Goal: Information Seeking & Learning: Learn about a topic

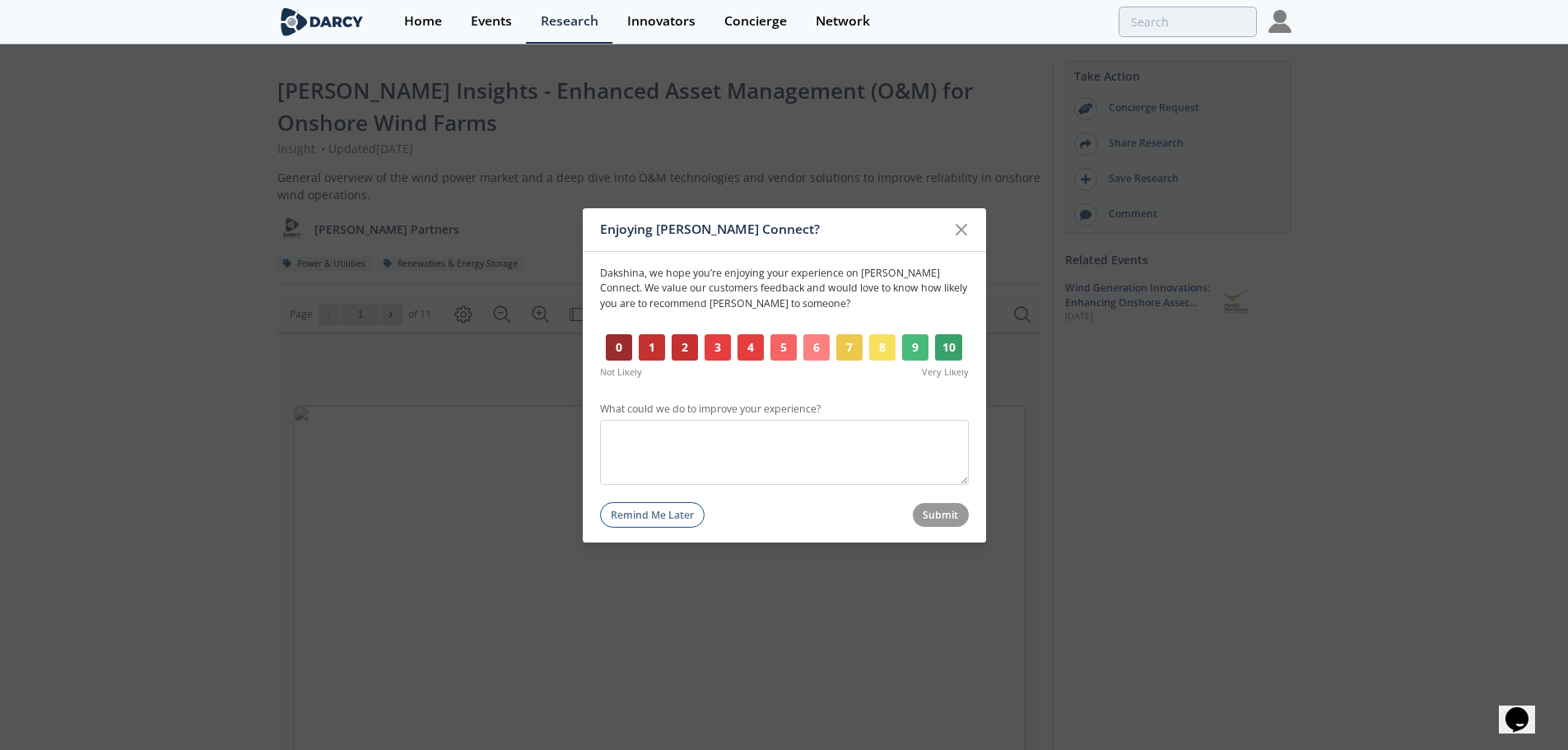
drag, startPoint x: 907, startPoint y: 346, endPoint x: 907, endPoint y: 391, distance: 45.0
click at [907, 346] on button "9" at bounding box center [916, 347] width 28 height 27
click at [939, 517] on button "Submit" at bounding box center [941, 515] width 56 height 24
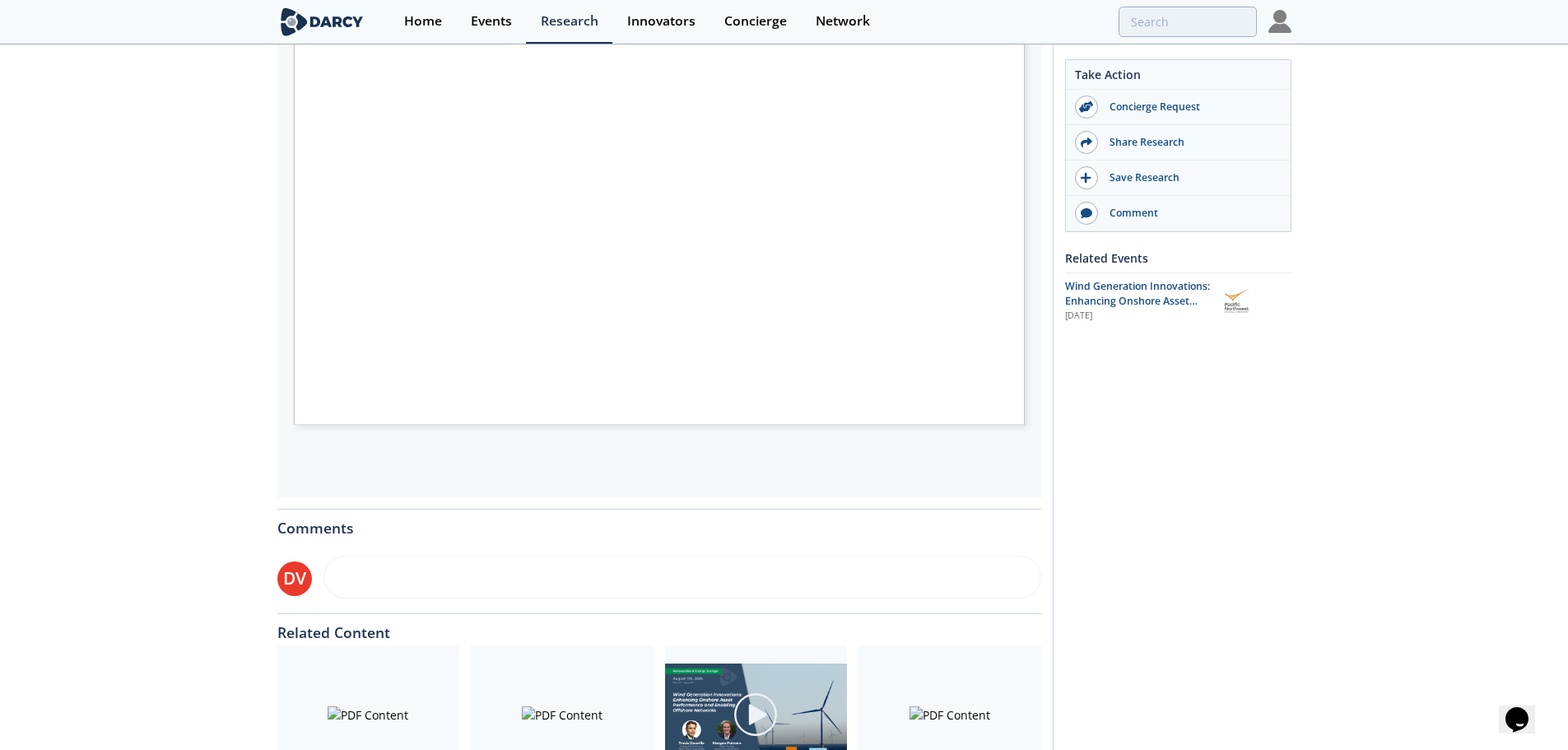
scroll to position [132, 0]
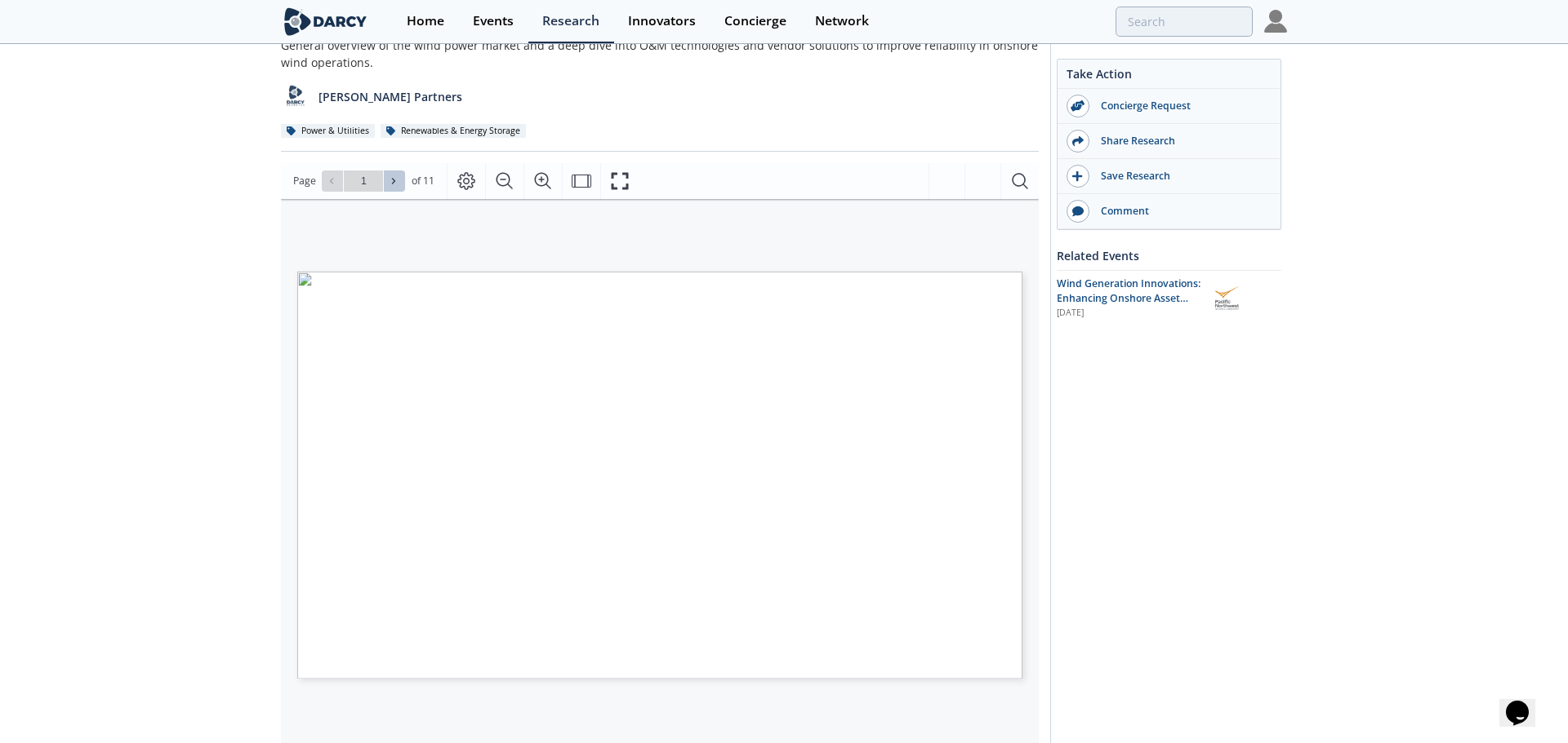
click at [400, 185] on button at bounding box center [395, 182] width 21 height 21
type input "2"
click at [1416, 374] on div "[PERSON_NAME] Insights - Enhanced Asset Management (O&M) for Onshore Wind Farms…" at bounding box center [778, 514] width 1555 height 1198
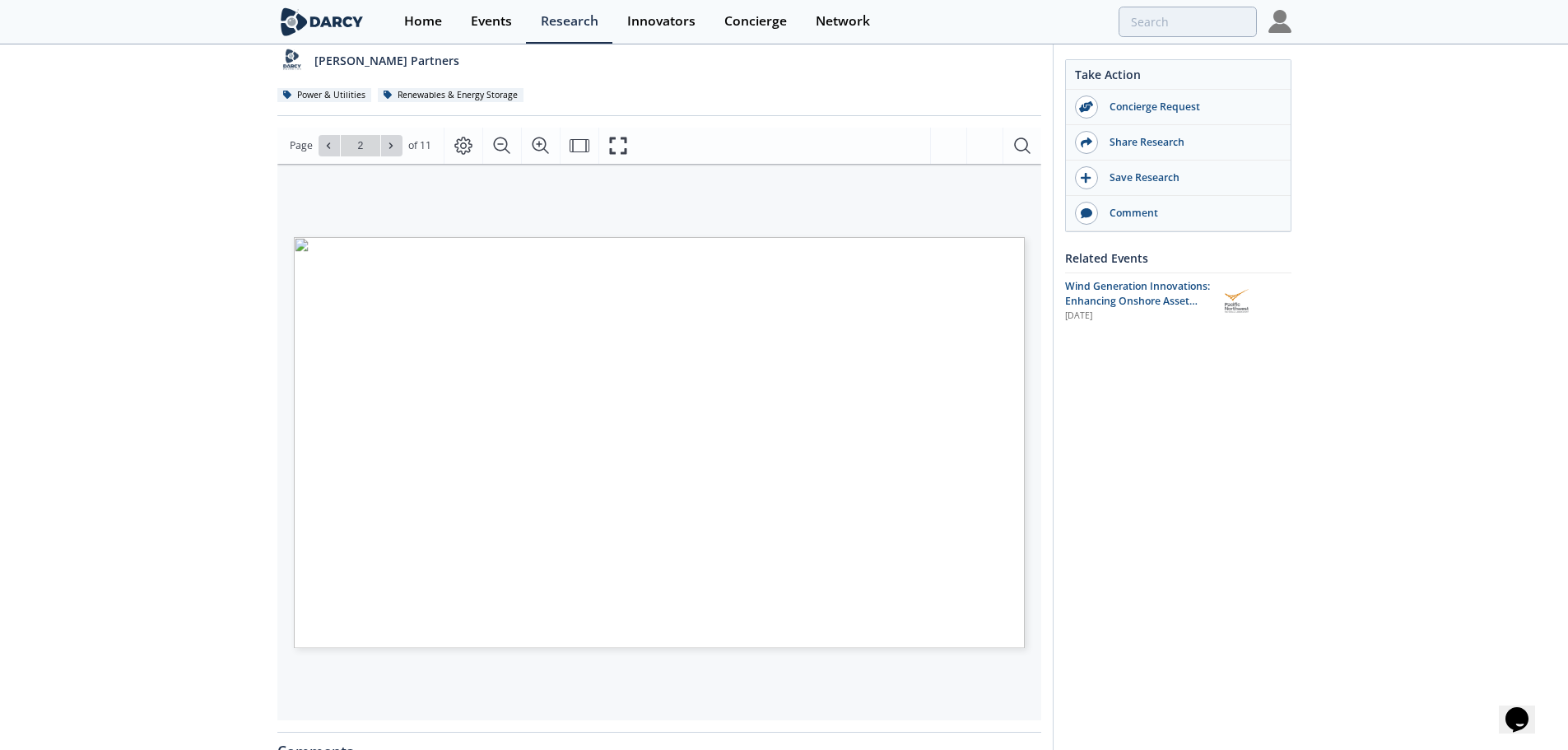
scroll to position [168, 0]
click at [1539, 316] on div "[PERSON_NAME] Insights - Enhanced Asset Management (O&M) for Onshore Wind Farms…" at bounding box center [784, 483] width 1568 height 1209
click at [400, 153] on button at bounding box center [398, 148] width 22 height 22
type input "3"
